Goal: Task Accomplishment & Management: Manage account settings

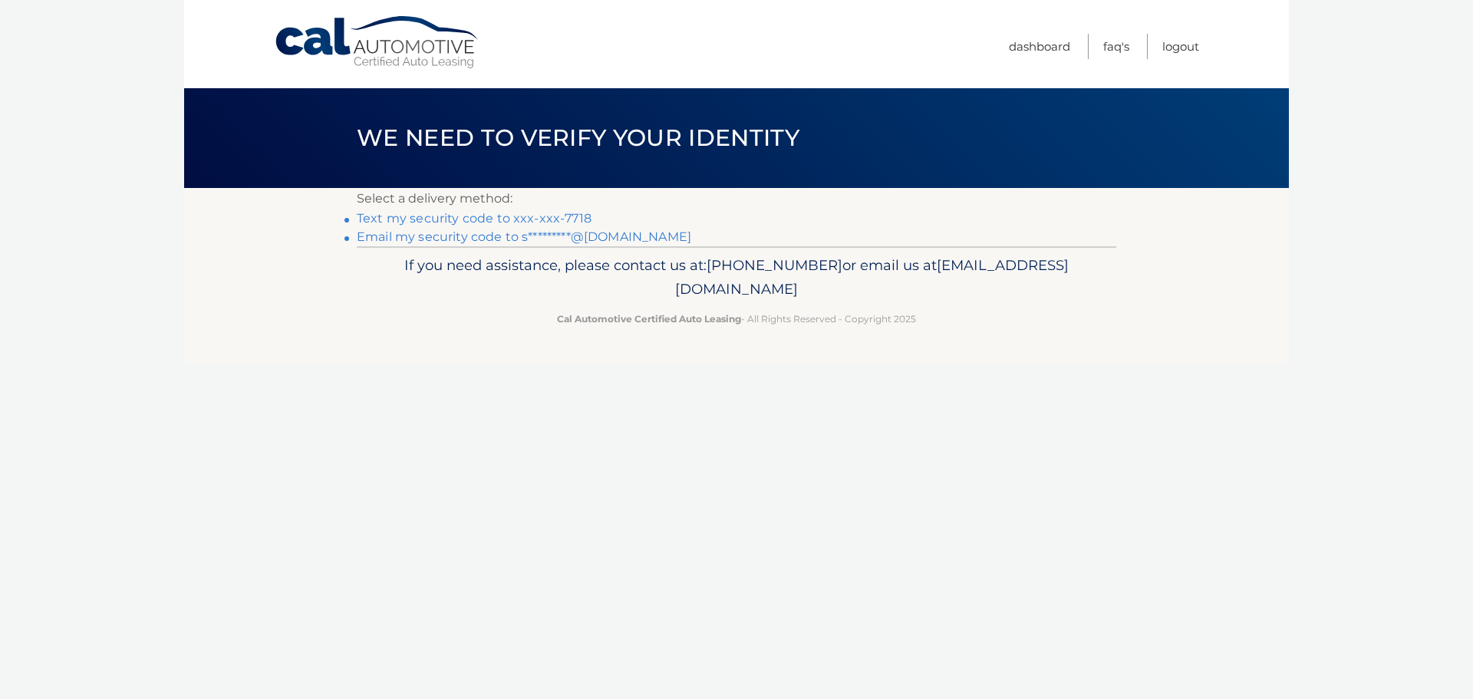
click at [531, 222] on link "Text my security code to xxx-xxx-7718" at bounding box center [474, 218] width 235 height 15
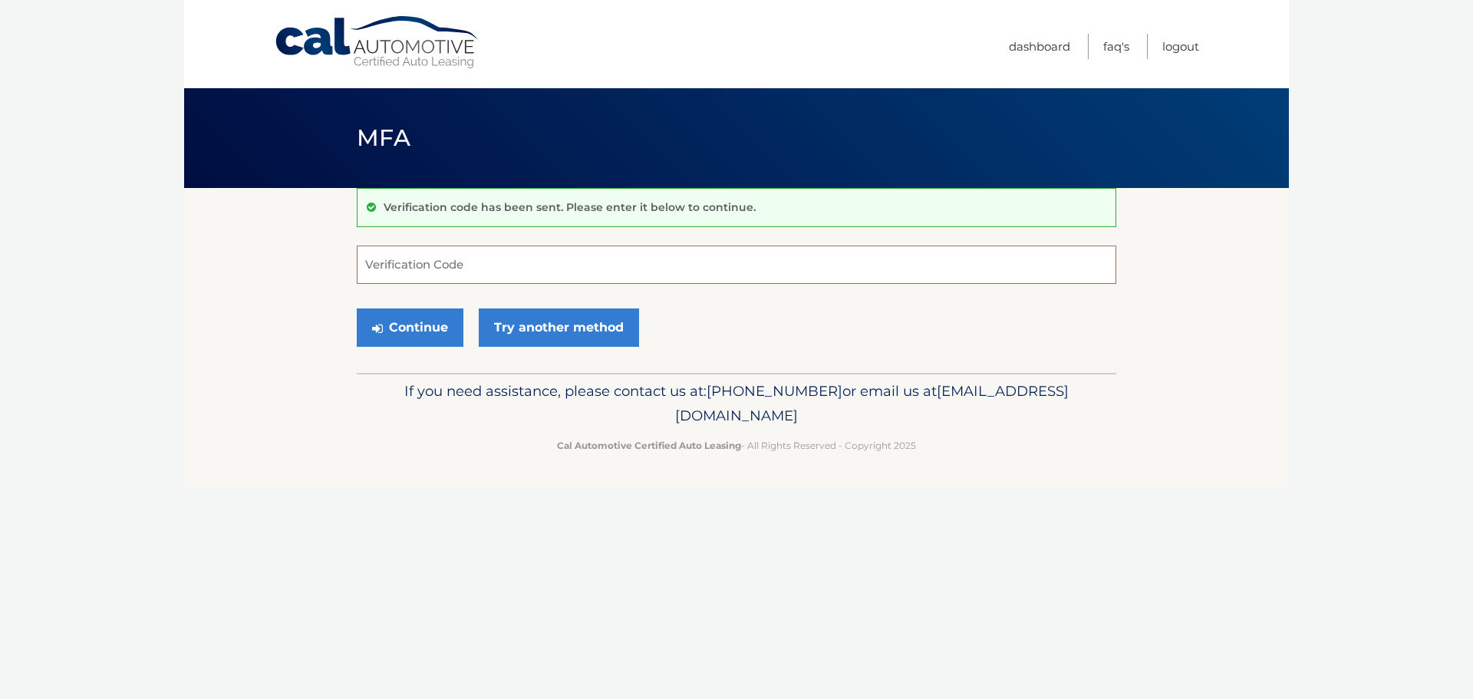
click at [667, 270] on input "Verification Code" at bounding box center [736, 264] width 759 height 38
type input "642985"
click at [413, 338] on button "Continue" at bounding box center [410, 327] width 107 height 38
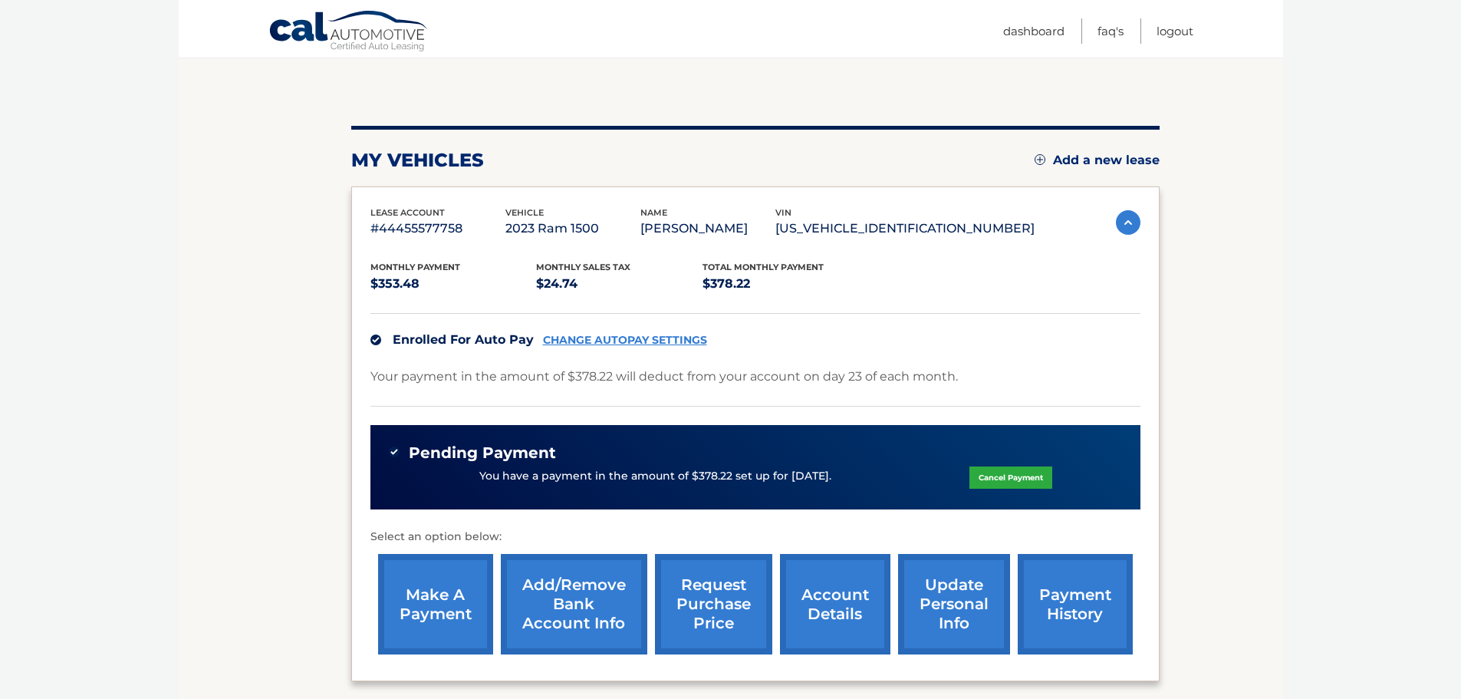
scroll to position [153, 0]
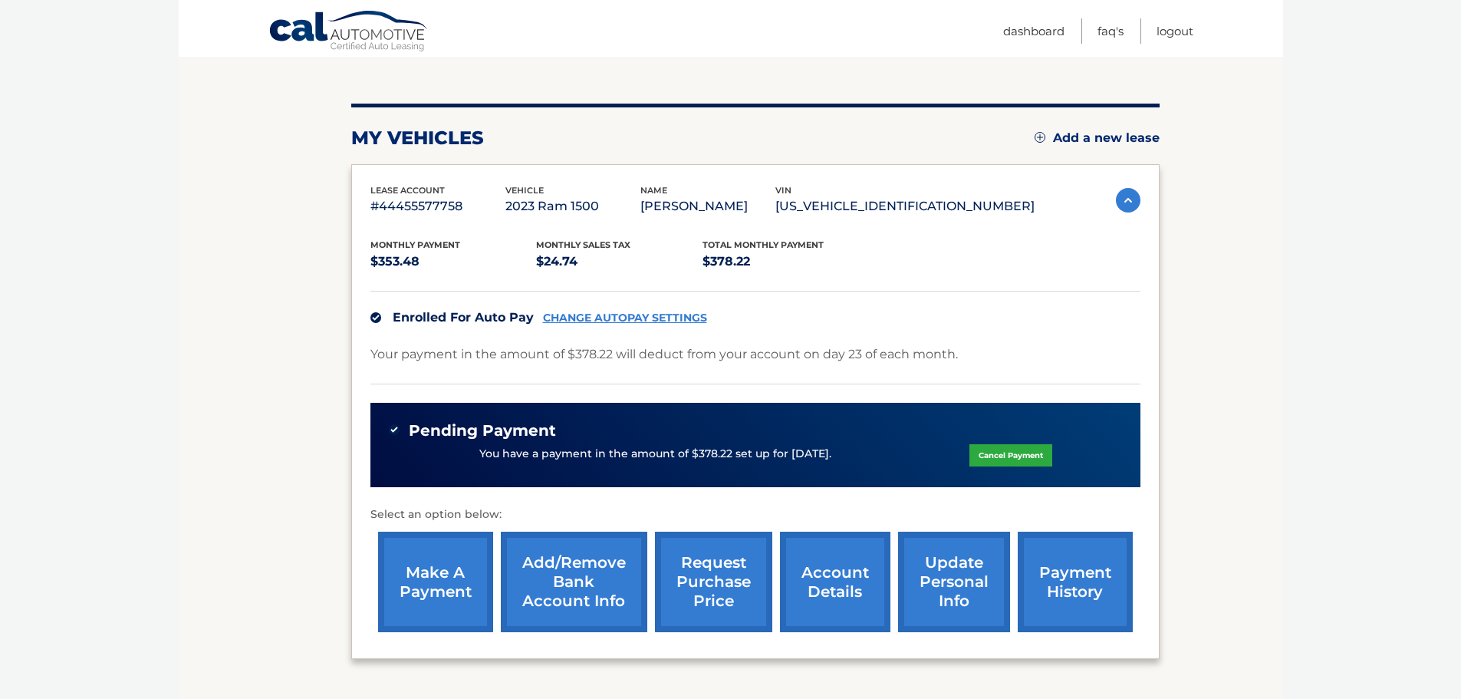
click at [854, 607] on link "account details" at bounding box center [835, 582] width 110 height 100
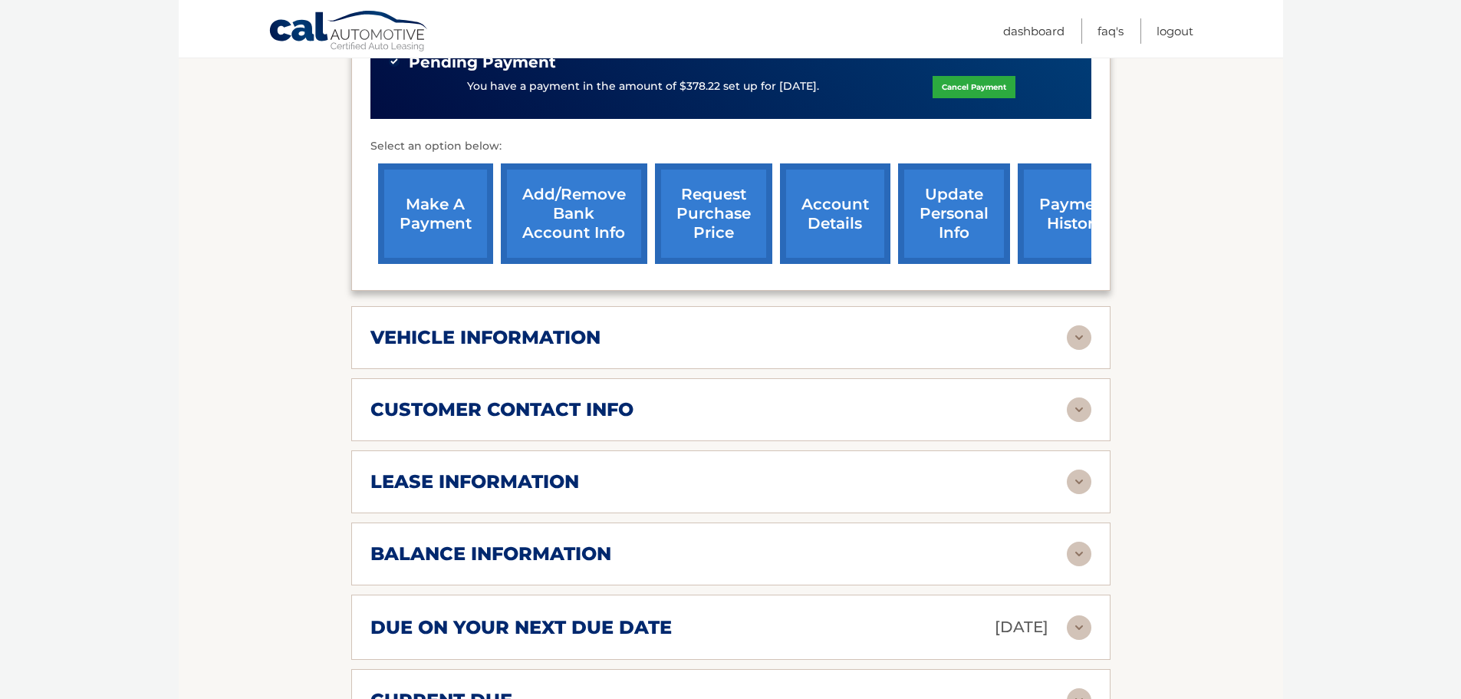
scroll to position [614, 0]
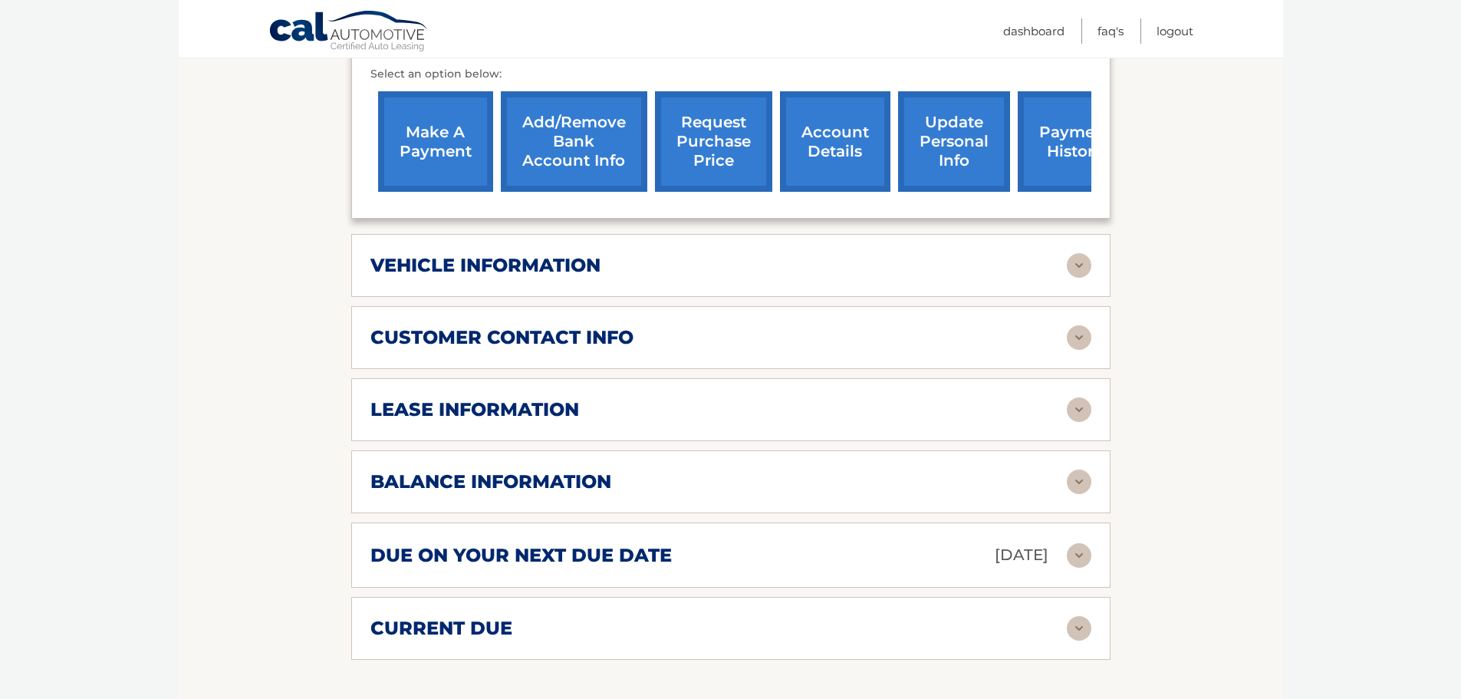
click at [1074, 483] on img at bounding box center [1079, 481] width 25 height 25
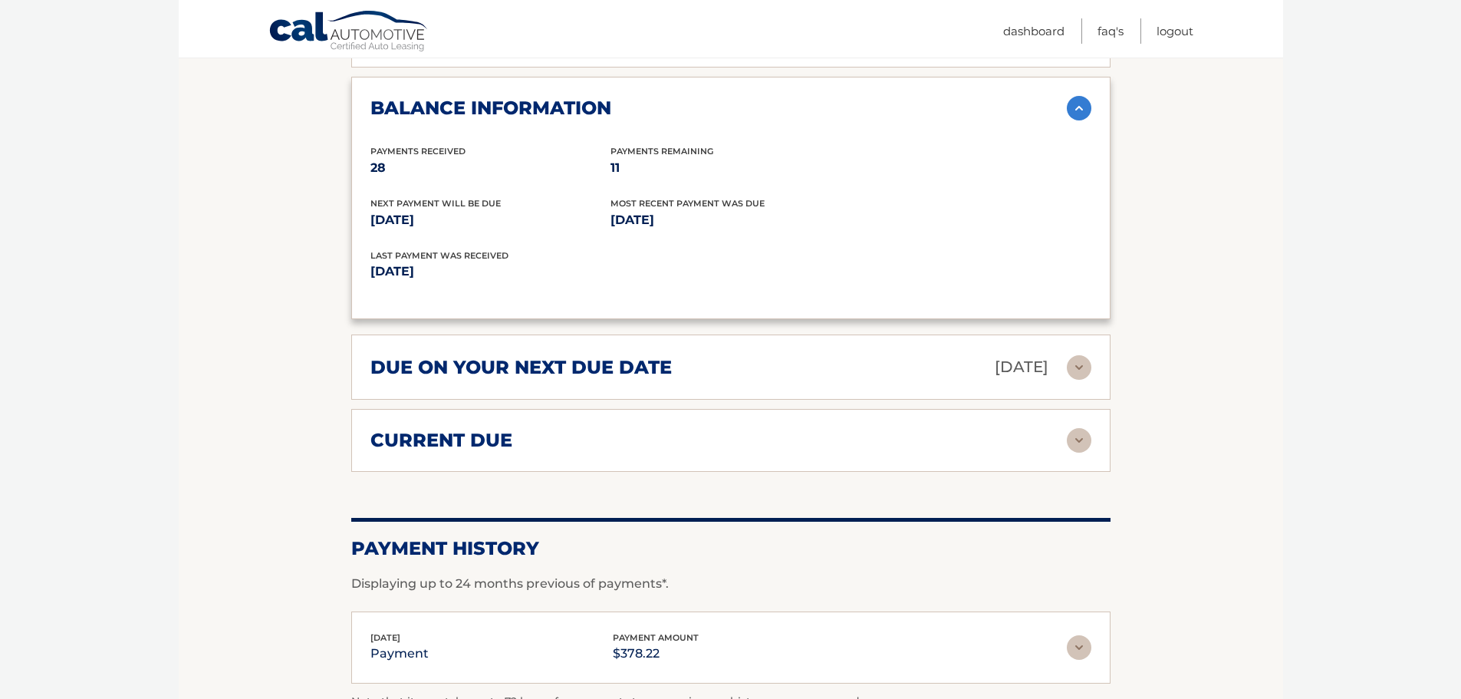
scroll to position [977, 0]
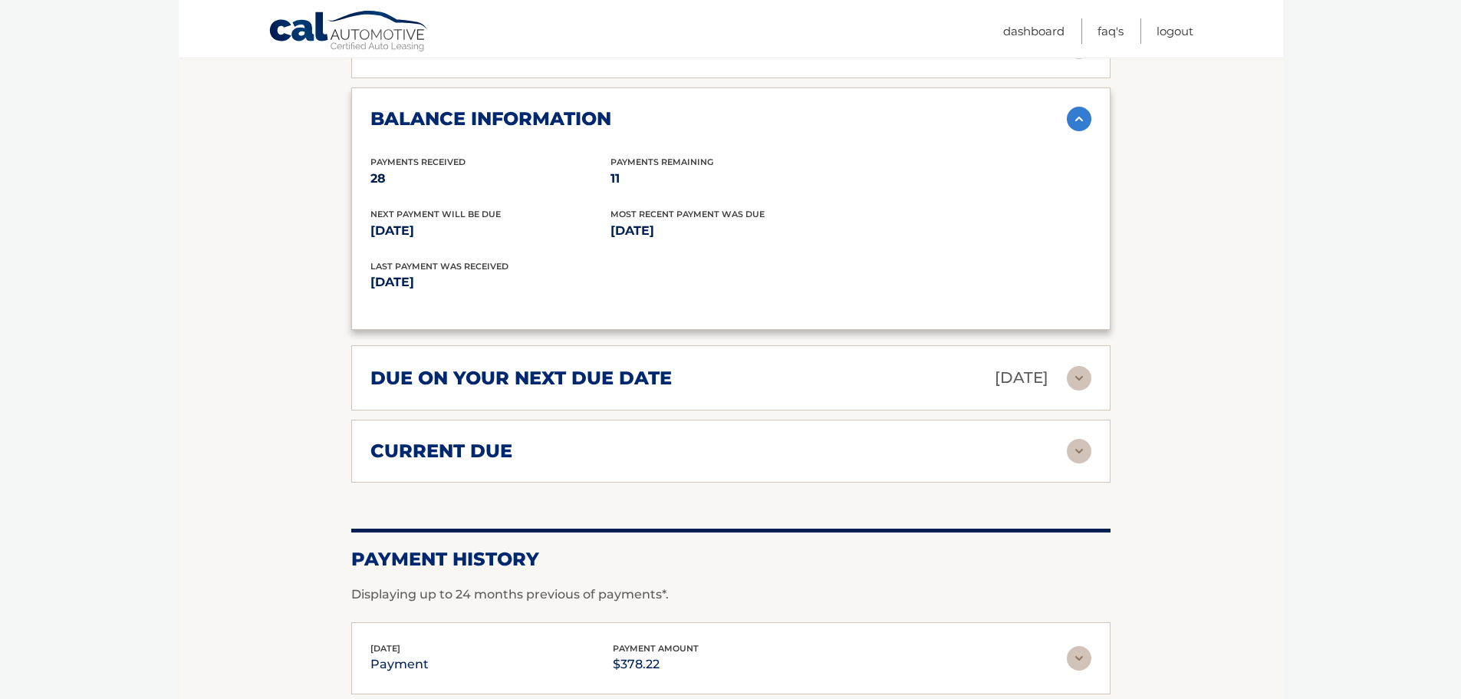
click at [1080, 454] on img at bounding box center [1079, 451] width 25 height 25
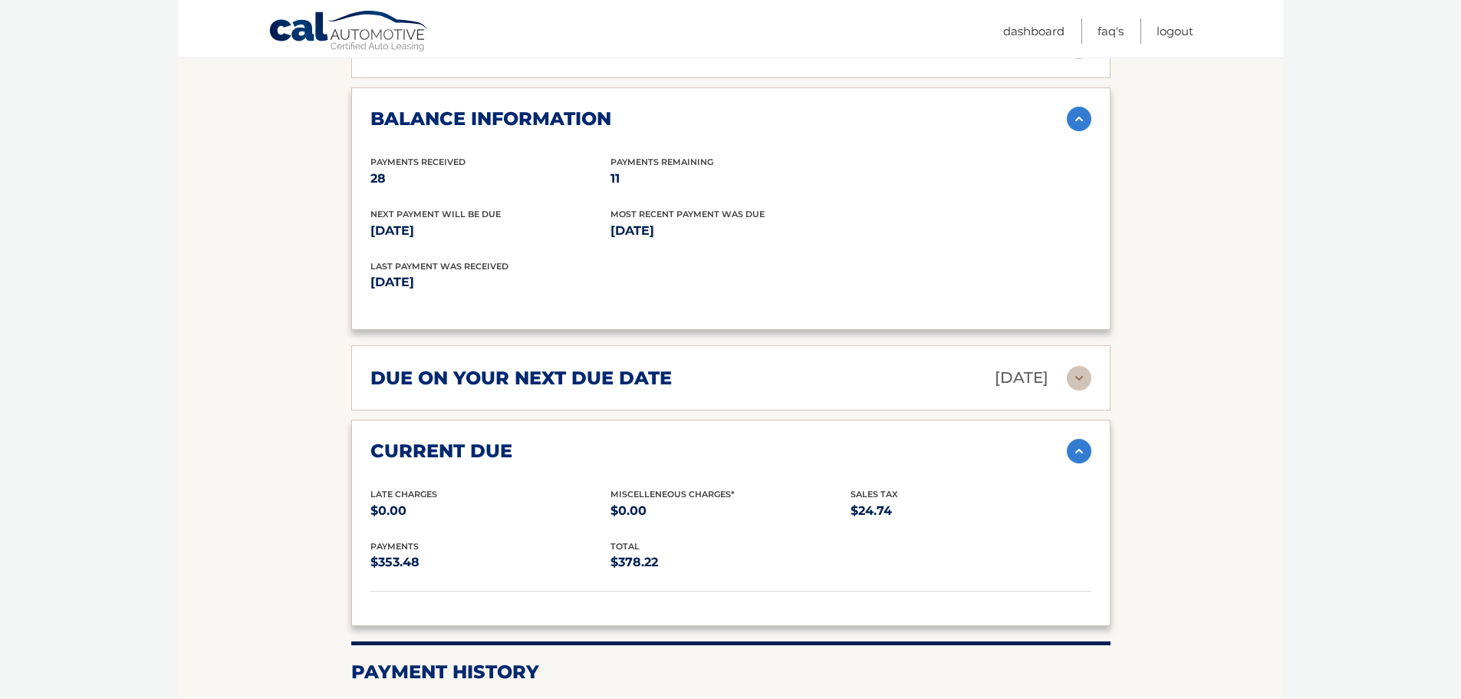
click at [1078, 385] on img at bounding box center [1079, 378] width 25 height 25
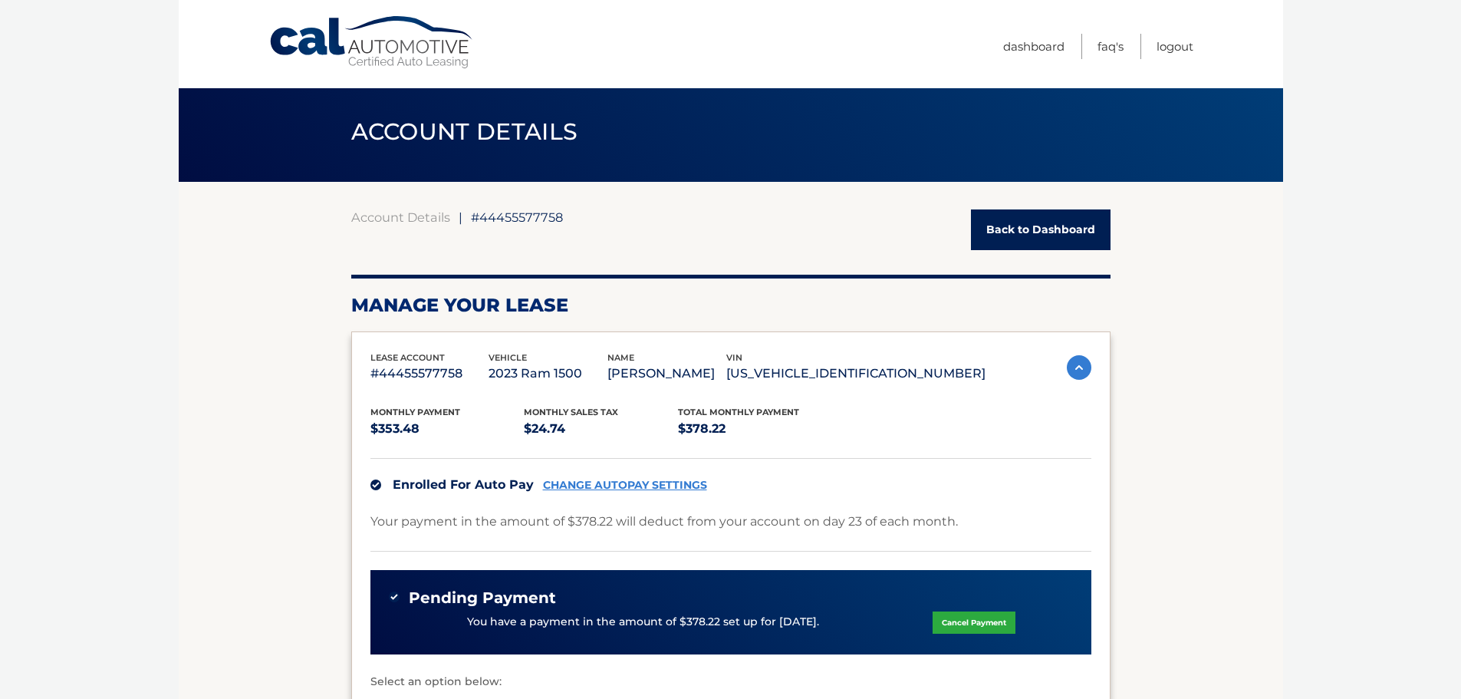
scroll to position [0, 0]
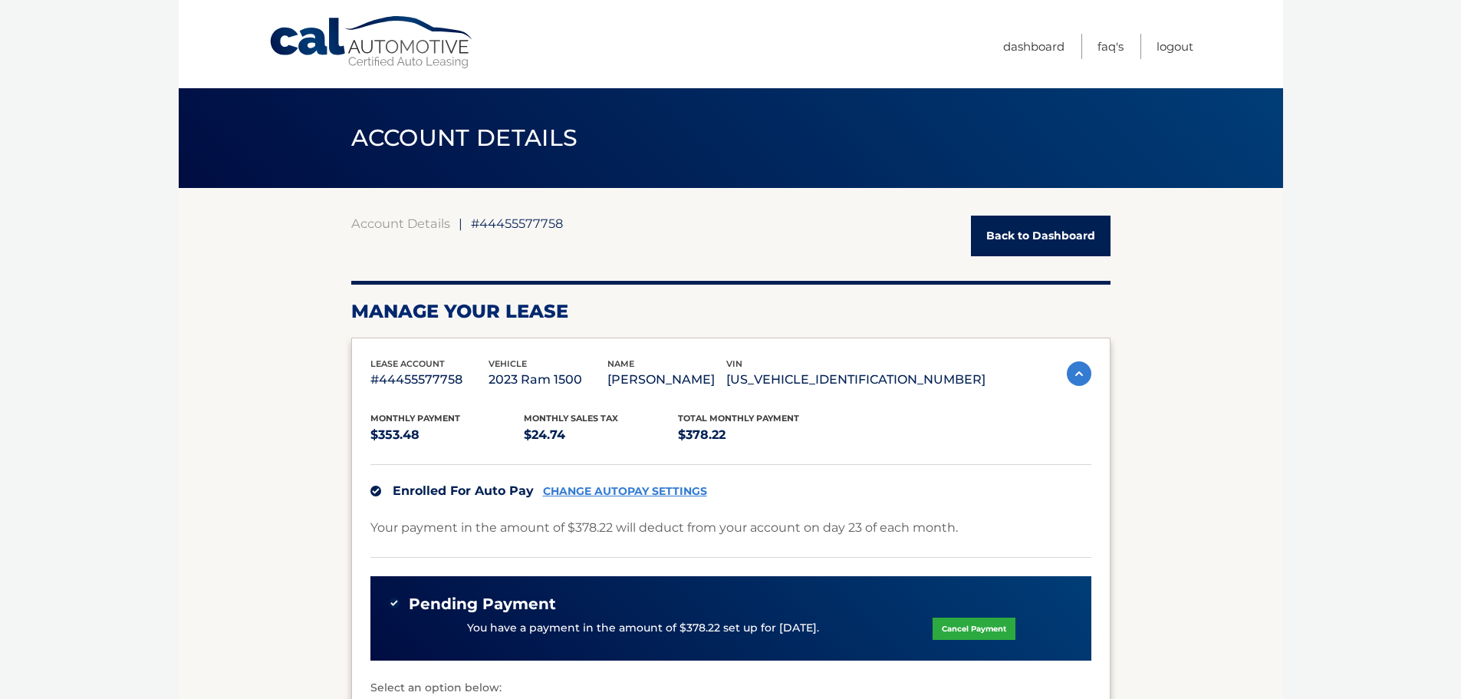
click at [1049, 249] on link "Back to Dashboard" at bounding box center [1041, 236] width 140 height 41
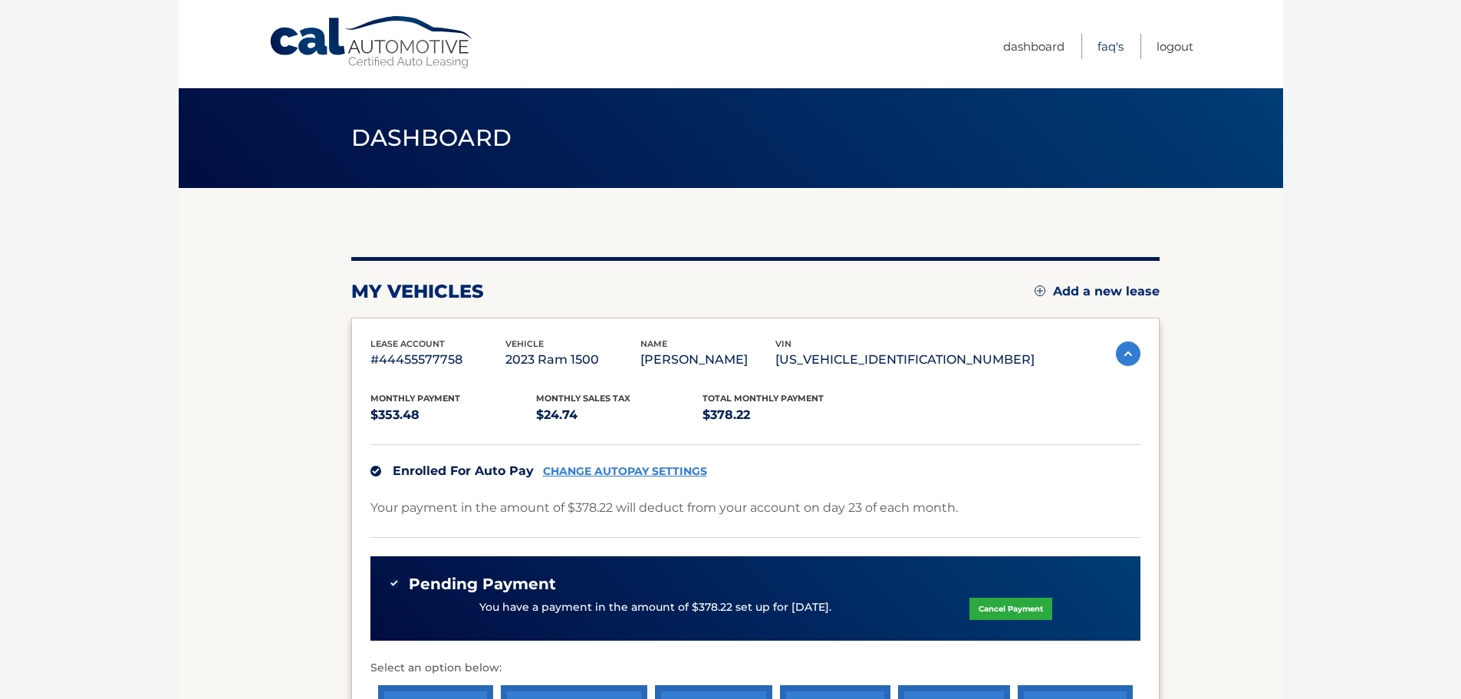
click at [1112, 56] on link "FAQ's" at bounding box center [1111, 46] width 26 height 25
